Goal: Transaction & Acquisition: Purchase product/service

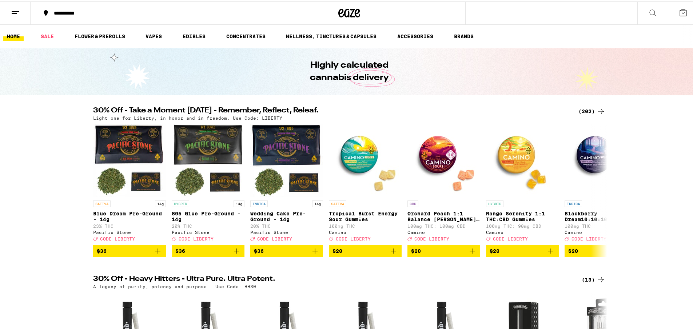
click at [601, 107] on icon at bounding box center [601, 110] width 9 height 9
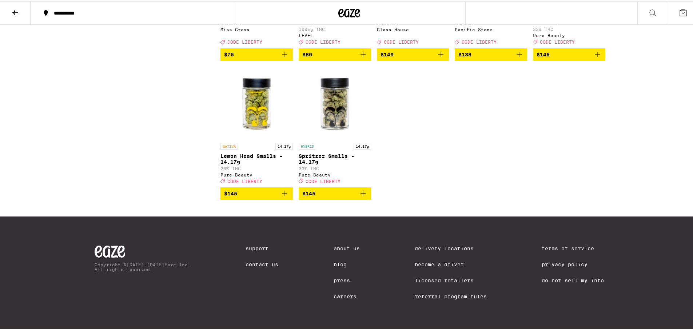
scroll to position [5801, 0]
